Goal: Task Accomplishment & Management: Manage account settings

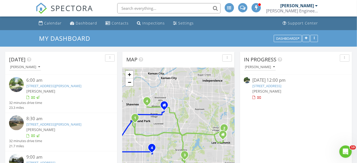
scroll to position [3, 3]
click at [262, 85] on link "[STREET_ADDRESS]" at bounding box center [267, 86] width 29 height 5
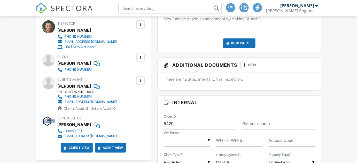
scroll to position [164, 0]
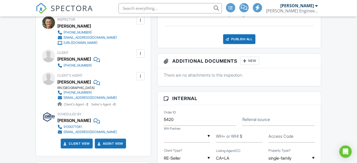
click at [140, 53] on div at bounding box center [140, 53] width 5 height 5
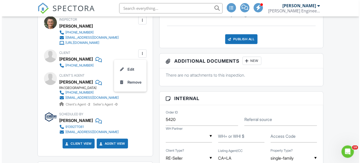
scroll to position [0, 0]
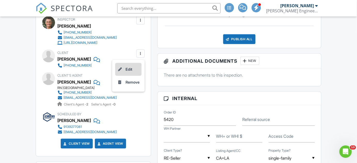
click at [126, 68] on li "Edit" at bounding box center [128, 69] width 26 height 13
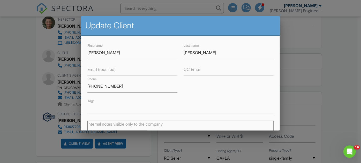
click at [115, 70] on label "Email (required)" at bounding box center [101, 70] width 28 height 6
click at [115, 70] on input "Email (required)" at bounding box center [132, 69] width 90 height 13
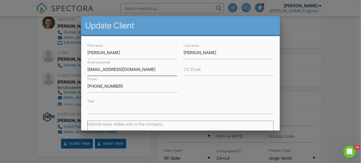
scroll to position [39, 0]
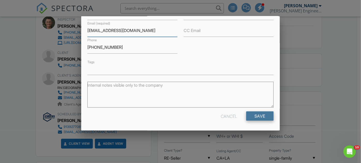
type input "agone15@gmail.com"
click at [258, 115] on input "Save" at bounding box center [259, 116] width 27 height 9
